Goal: Information Seeking & Learning: Understand process/instructions

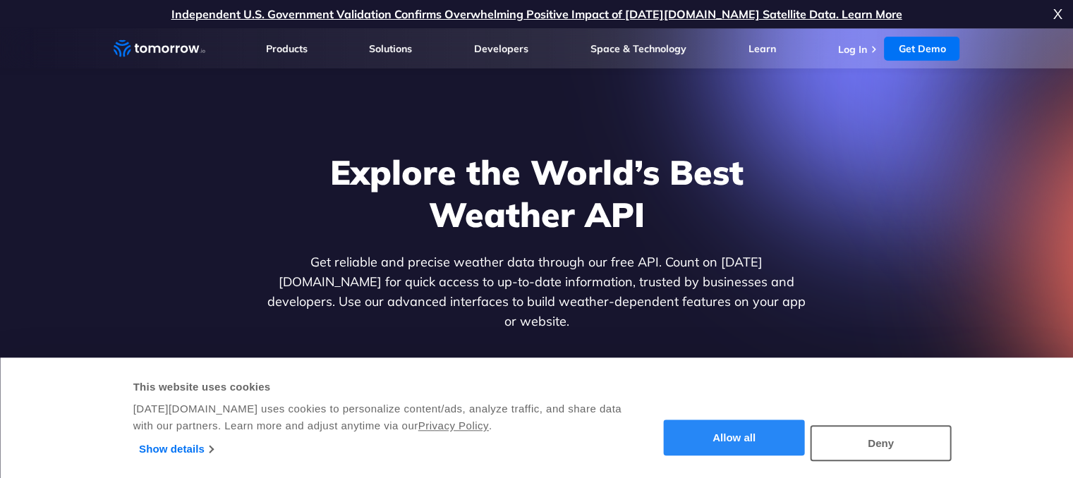
click at [766, 440] on button "Allow all" at bounding box center [734, 438] width 141 height 36
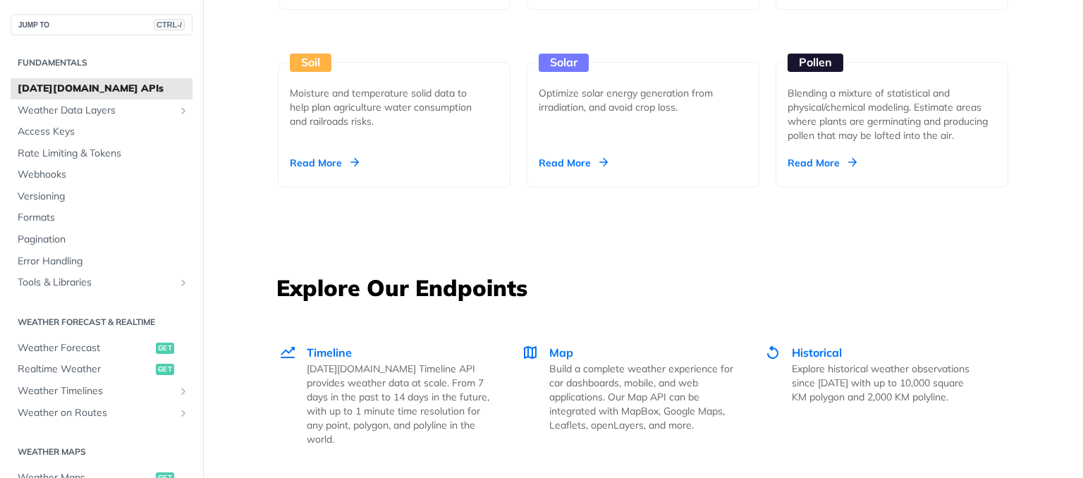
scroll to position [1128, 0]
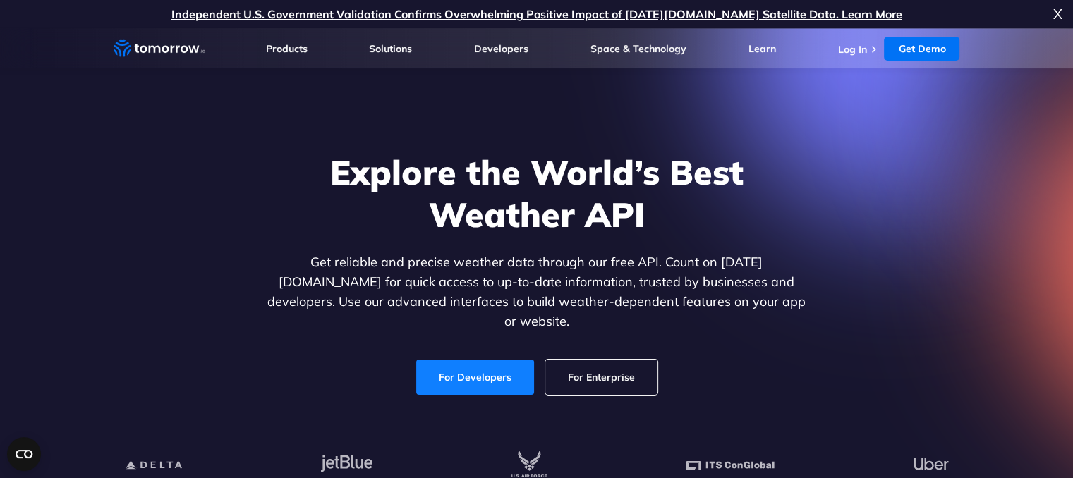
click at [484, 365] on link "For Developers" at bounding box center [475, 377] width 118 height 35
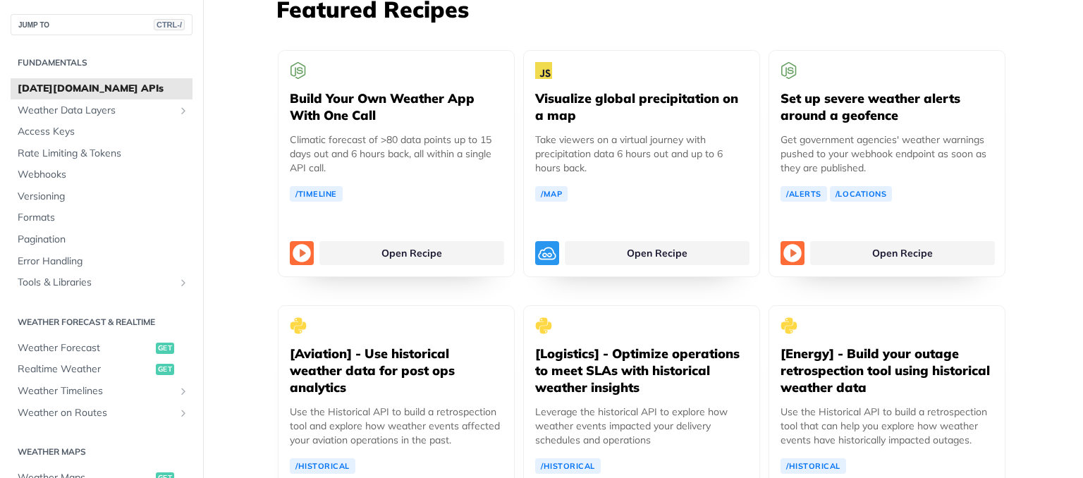
scroll to position [2680, 0]
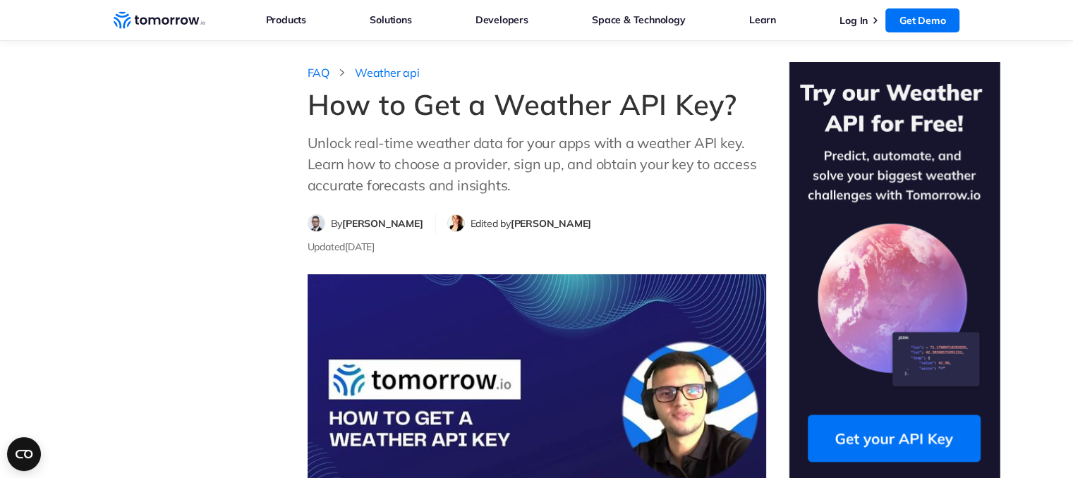
click at [903, 441] on img at bounding box center [894, 273] width 212 height 422
